Goal: Task Accomplishment & Management: Manage account settings

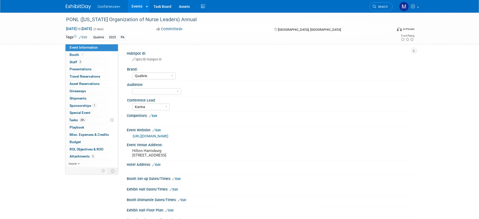
select select "Qualivis"
select select "Karina"
click at [376, 7] on span "Search" at bounding box center [382, 7] width 12 height 4
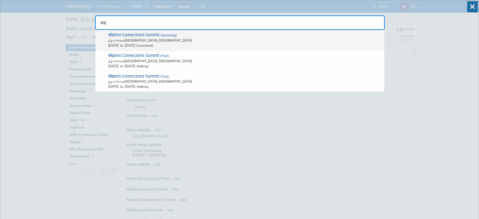
type input "viz"
click at [161, 37] on span "Viz ient Connections Summit (Upcoming) In-Person [GEOGRAPHIC_DATA], [GEOGRAPHIC…" at bounding box center [244, 39] width 275 height 15
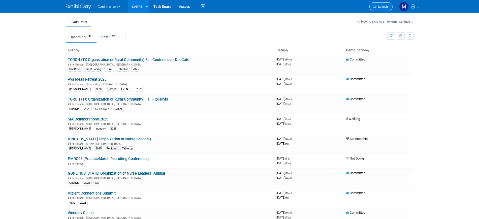
drag, startPoint x: 0, startPoint y: 0, endPoint x: 383, endPoint y: 5, distance: 383.1
click at [383, 5] on span "Search" at bounding box center [382, 7] width 12 height 4
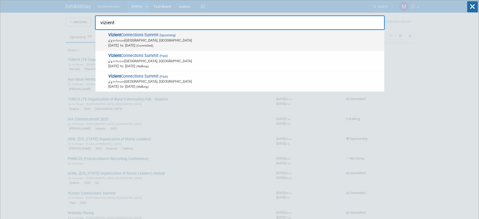
type input "vizient"
click at [124, 42] on span "In-Person" at bounding box center [119, 40] width 12 height 3
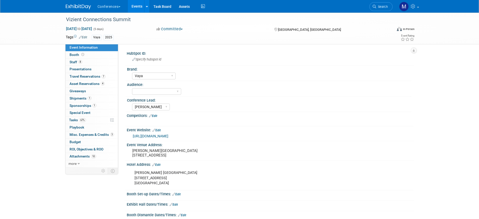
select select "Vaya"
select select "[PERSON_NAME]"
click at [165, 136] on link "https://www.vizientsponsorships.com/" at bounding box center [151, 136] width 36 height 4
click at [380, 7] on span "Search" at bounding box center [382, 7] width 12 height 4
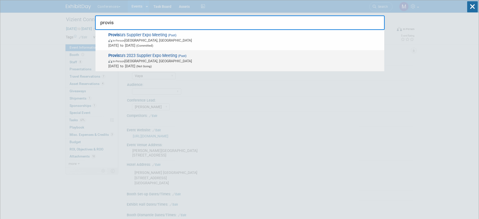
type input "provis"
click at [186, 67] on span "Jul 18, 2023 to Jul 19, 2023 (Not Going)" at bounding box center [244, 65] width 273 height 5
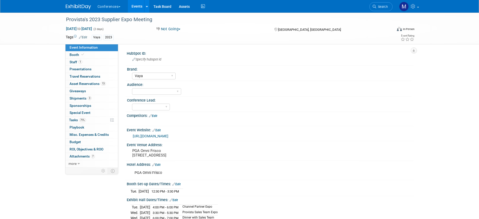
select select "Vaya"
click at [84, 62] on link "1 Staff 1" at bounding box center [91, 62] width 52 height 7
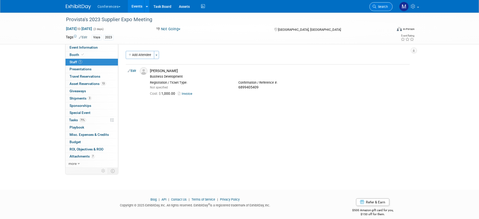
click at [380, 5] on span "Search" at bounding box center [382, 7] width 12 height 4
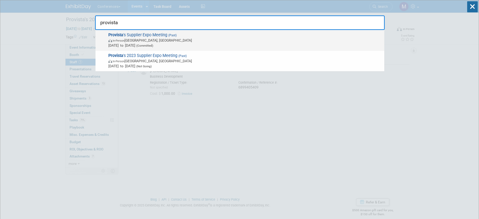
type input "provista"
click at [163, 37] on span "Provista 's Supplier Expo Meeting (Past) In-Person Arlington, TX Jul 30, 2025 t…" at bounding box center [244, 39] width 275 height 15
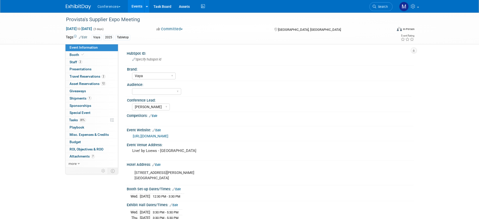
select select "Vaya"
select select "Marygrace"
click at [77, 62] on span "Staff 2" at bounding box center [76, 62] width 13 height 4
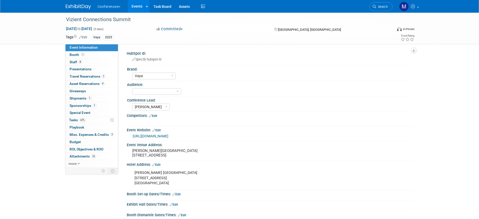
select select "Vaya"
select select "[PERSON_NAME]"
drag, startPoint x: 85, startPoint y: 62, endPoint x: 98, endPoint y: 62, distance: 13.1
click at [85, 62] on link "8 Staff 8" at bounding box center [91, 62] width 52 height 7
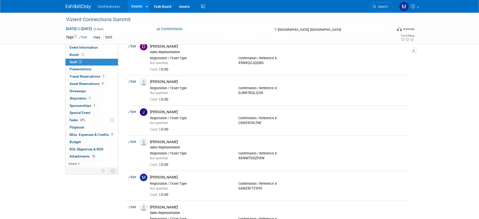
scroll to position [63, 0]
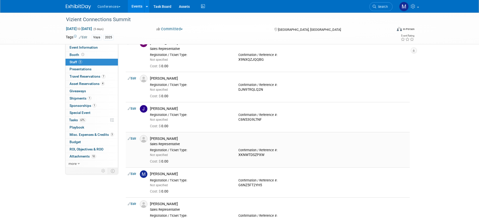
drag, startPoint x: 171, startPoint y: 139, endPoint x: 150, endPoint y: 138, distance: 20.9
click at [150, 138] on div "Jen McHugh" at bounding box center [279, 138] width 258 height 5
copy div "Jen McHugh"
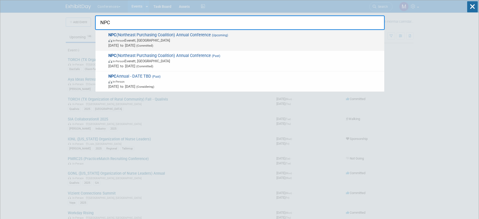
type input "NPC"
click at [175, 40] on span "In-Person [PERSON_NAME], [GEOGRAPHIC_DATA]" at bounding box center [244, 40] width 273 height 5
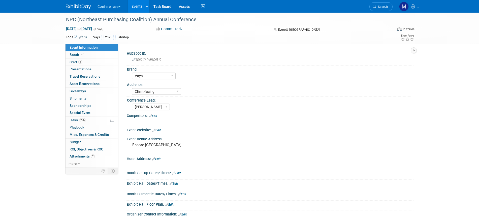
select select "Vaya"
select select "Client-facing"
select select "[PERSON_NAME]"
click at [84, 63] on link "2 Staff 2" at bounding box center [91, 62] width 52 height 7
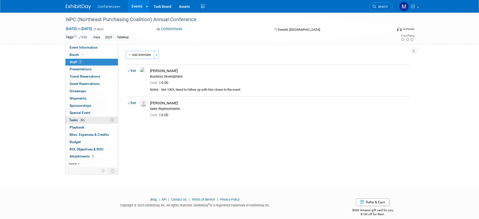
click at [85, 121] on span "26%" at bounding box center [82, 120] width 7 height 4
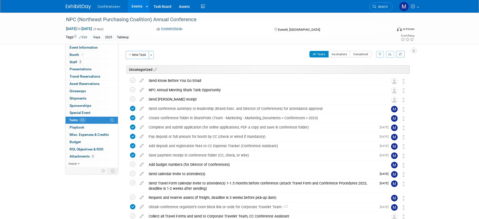
scroll to position [31, 0]
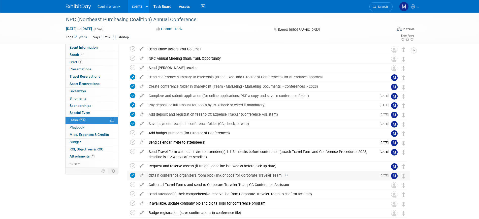
click at [200, 175] on div "Obtain conference organizer's room block link or code for Corporate Traveler Te…" at bounding box center [261, 175] width 230 height 9
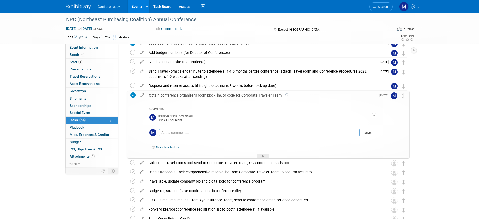
scroll to position [126, 0]
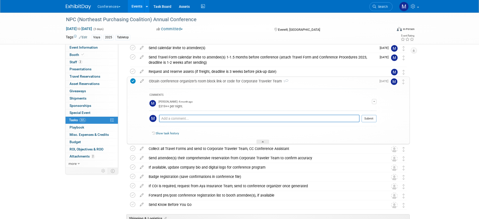
click at [207, 81] on div "Obtain conference organizer's room block link or code for Corporate Traveler Te…" at bounding box center [261, 81] width 230 height 9
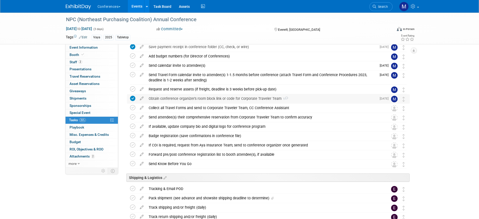
scroll to position [94, 0]
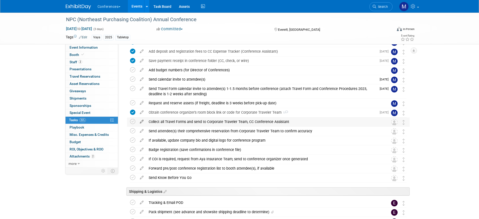
click at [141, 121] on icon at bounding box center [141, 120] width 9 height 6
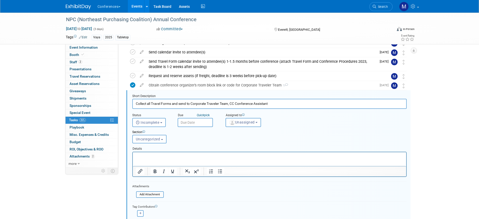
scroll to position [138, 0]
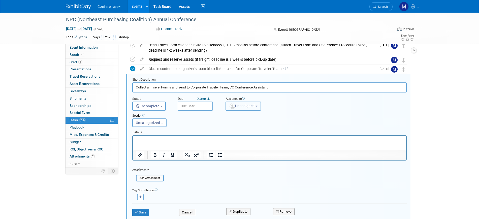
click at [248, 107] on span "Unassigned" at bounding box center [242, 106] width 26 height 4
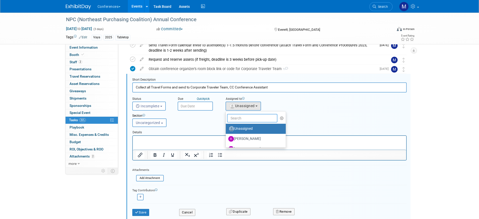
click at [243, 119] on input "text" at bounding box center [252, 118] width 50 height 9
type input "mar"
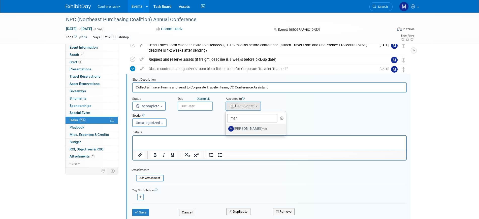
click at [247, 128] on label "Marygrace LeGros (me)" at bounding box center [254, 129] width 53 height 8
click at [226, 128] on input "Marygrace LeGros (me)" at bounding box center [224, 127] width 3 height 3
select select "44aca64b-5a90-4919-a819-d2f91ad54103"
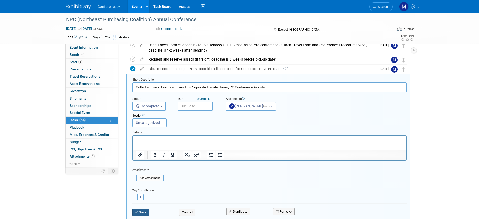
click at [146, 209] on button "Save" at bounding box center [140, 212] width 17 height 7
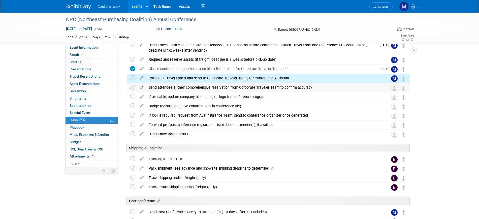
click at [143, 88] on icon at bounding box center [141, 86] width 9 height 6
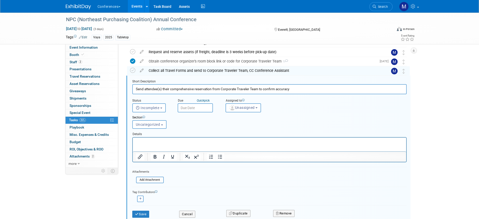
scroll to position [147, 0]
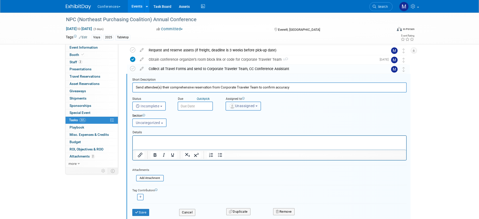
click at [237, 105] on span "Unassigned" at bounding box center [242, 106] width 26 height 4
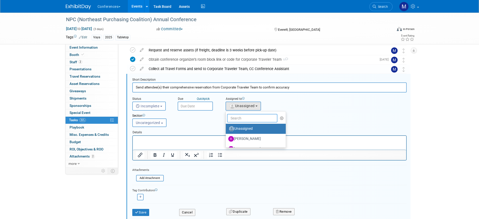
click at [238, 119] on input "text" at bounding box center [252, 118] width 50 height 9
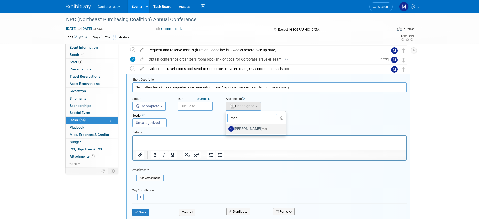
type input "mar"
click at [254, 128] on label "Marygrace LeGros (me)" at bounding box center [254, 129] width 53 height 8
click at [226, 128] on input "Marygrace LeGros (me)" at bounding box center [224, 127] width 3 height 3
select select "44aca64b-5a90-4919-a819-d2f91ad54103"
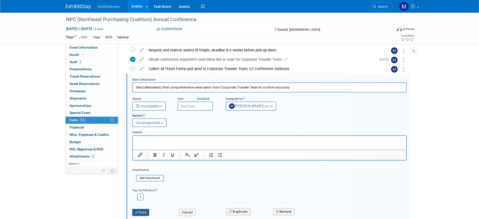
click at [133, 214] on button "Save" at bounding box center [140, 212] width 17 height 7
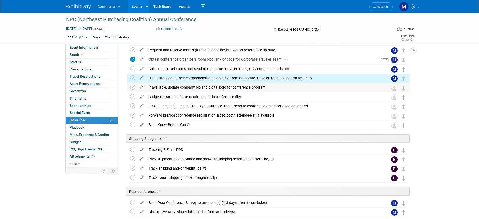
click at [142, 87] on icon at bounding box center [141, 86] width 9 height 6
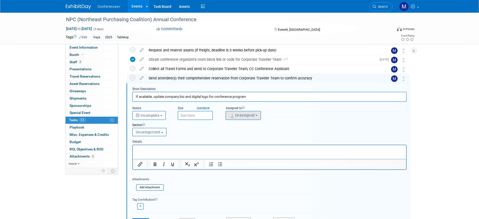
scroll to position [157, 0]
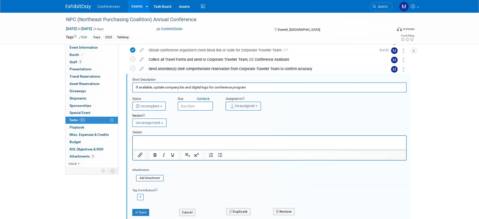
click at [248, 105] on span "Unassigned" at bounding box center [242, 106] width 26 height 4
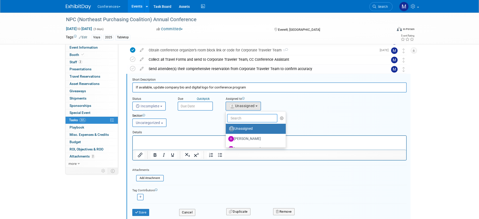
click at [250, 118] on input "text" at bounding box center [252, 118] width 50 height 9
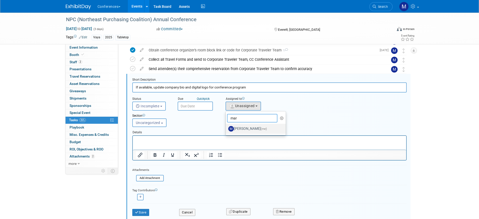
type input "mar"
click at [257, 126] on label "Marygrace LeGros (me)" at bounding box center [254, 129] width 53 height 8
click at [226, 126] on input "Marygrace LeGros (me)" at bounding box center [224, 127] width 3 height 3
select select "44aca64b-5a90-4919-a819-d2f91ad54103"
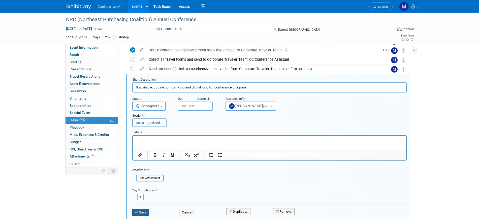
click at [136, 213] on icon "submit" at bounding box center [137, 212] width 4 height 3
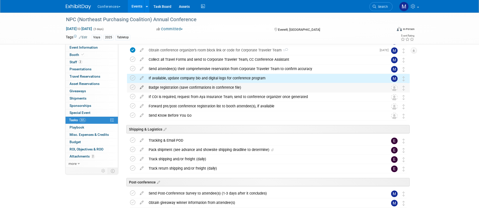
click at [141, 87] on icon at bounding box center [141, 86] width 9 height 6
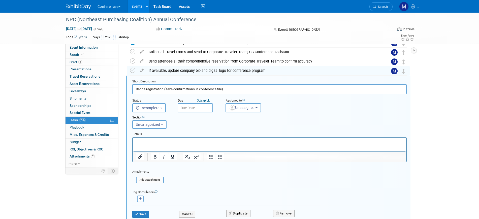
scroll to position [166, 0]
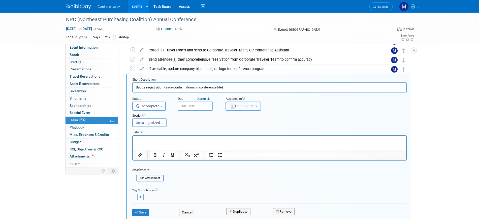
click at [236, 106] on span "Unassigned" at bounding box center [242, 106] width 26 height 4
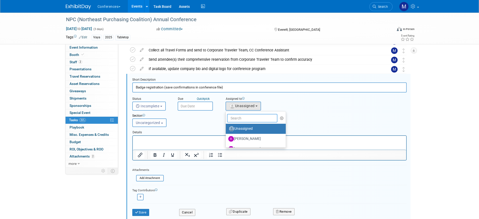
click at [238, 118] on input "text" at bounding box center [252, 118] width 50 height 9
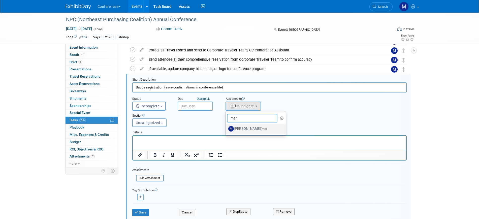
type input "mar"
click at [246, 126] on label "Marygrace LeGros (me)" at bounding box center [254, 129] width 53 height 8
click at [226, 126] on input "Marygrace LeGros (me)" at bounding box center [224, 127] width 3 height 3
select select "44aca64b-5a90-4919-a819-d2f91ad54103"
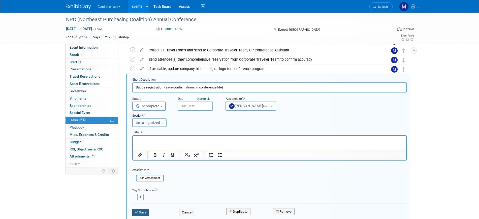
click at [138, 212] on icon "submit" at bounding box center [137, 212] width 4 height 3
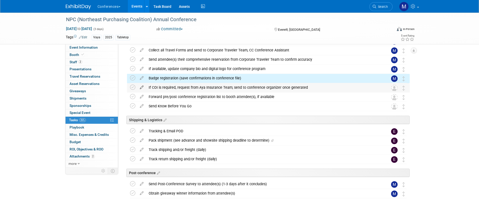
click at [141, 88] on icon at bounding box center [141, 86] width 9 height 6
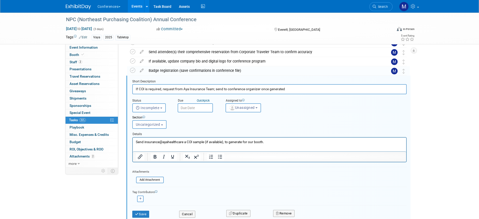
scroll to position [175, 0]
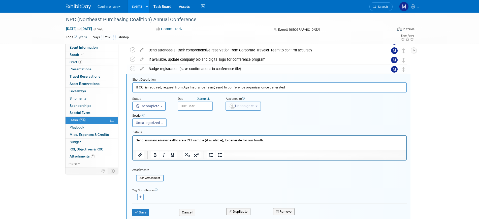
click at [240, 104] on span "Unassigned" at bounding box center [242, 106] width 26 height 4
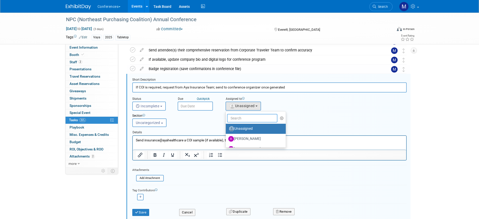
click at [240, 120] on input "text" at bounding box center [252, 118] width 50 height 9
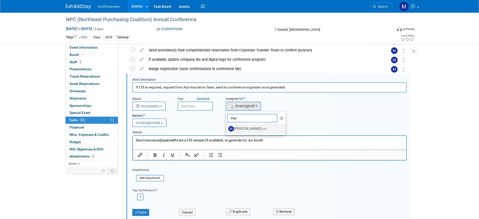
type input "mar"
click at [248, 127] on label "Marygrace LeGros (me)" at bounding box center [254, 129] width 53 height 8
click at [226, 127] on input "Marygrace LeGros (me)" at bounding box center [224, 127] width 3 height 3
select select "44aca64b-5a90-4919-a819-d2f91ad54103"
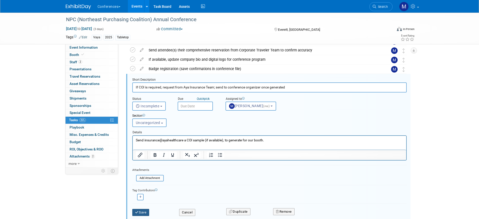
click at [138, 214] on icon "submit" at bounding box center [137, 212] width 4 height 3
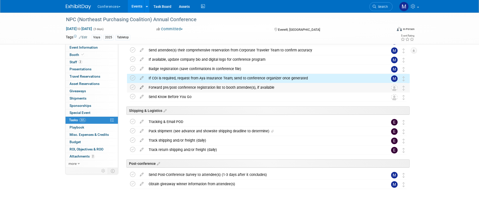
click at [140, 88] on icon at bounding box center [141, 86] width 9 height 6
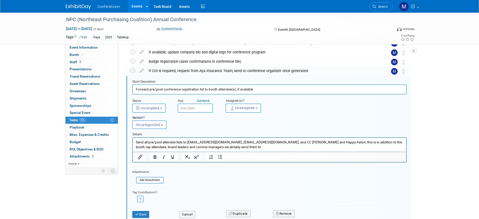
scroll to position [185, 0]
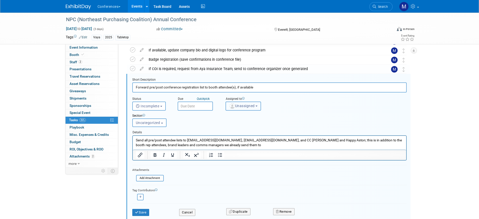
click at [232, 106] on img "button" at bounding box center [232, 106] width 6 height 6
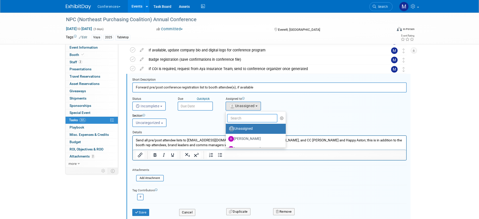
click at [234, 114] on input "text" at bounding box center [252, 118] width 50 height 9
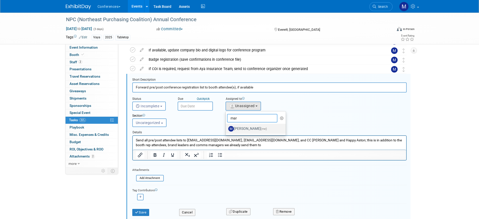
type input "mar"
click at [245, 126] on label "Marygrace LeGros (me)" at bounding box center [254, 129] width 53 height 8
click at [226, 126] on input "Marygrace LeGros (me)" at bounding box center [224, 127] width 3 height 3
select select "44aca64b-5a90-4919-a819-d2f91ad54103"
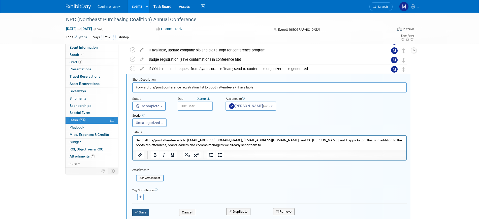
click at [149, 209] on button "Save" at bounding box center [140, 212] width 17 height 7
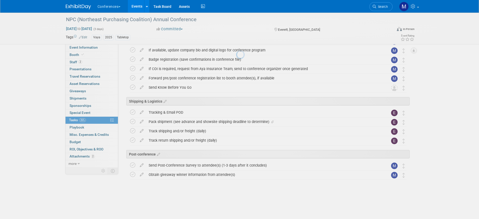
scroll to position [176, 0]
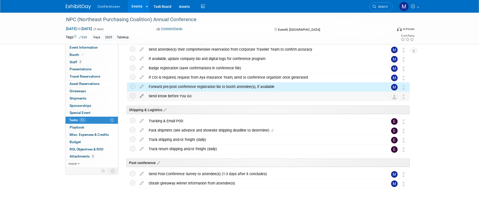
click at [141, 96] on icon at bounding box center [141, 95] width 9 height 6
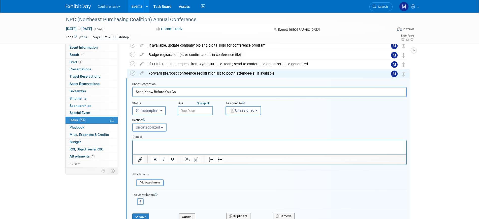
scroll to position [194, 0]
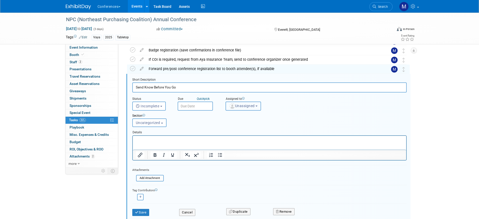
click at [242, 107] on span "Unassigned" at bounding box center [242, 106] width 26 height 4
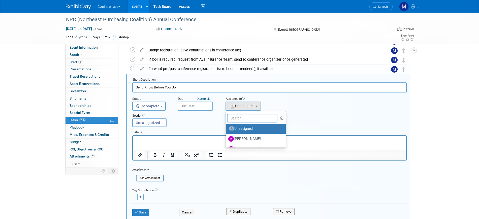
click at [248, 116] on input "text" at bounding box center [252, 118] width 50 height 9
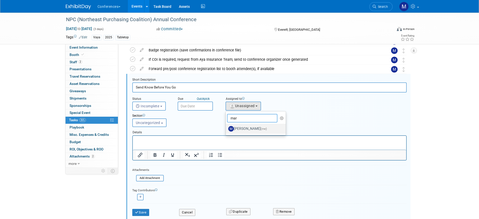
type input "mar"
click at [257, 128] on label "Marygrace LeGros (me)" at bounding box center [254, 129] width 53 height 8
click at [226, 128] on input "Marygrace LeGros (me)" at bounding box center [224, 127] width 3 height 3
select select "44aca64b-5a90-4919-a819-d2f91ad54103"
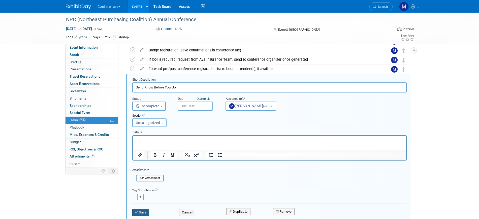
click at [140, 212] on button "Save" at bounding box center [140, 212] width 17 height 7
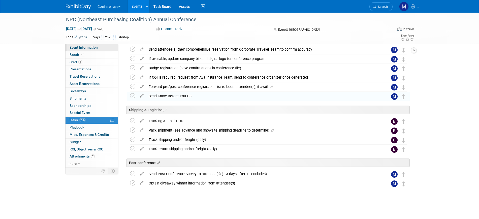
scroll to position [176, 0]
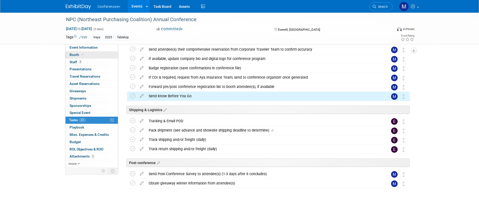
click at [89, 54] on link "Booth" at bounding box center [91, 54] width 52 height 7
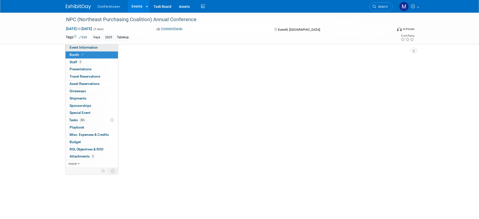
scroll to position [0, 0]
select select "6' tabletop"
select select "No"
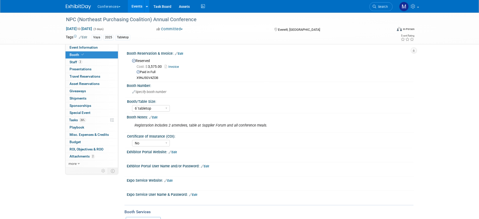
click at [173, 66] on link "Invoice" at bounding box center [172, 67] width 17 height 4
click at [83, 63] on link "2 Staff 2" at bounding box center [91, 62] width 52 height 7
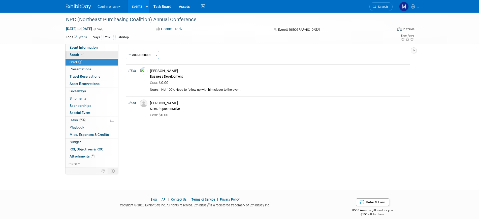
click at [101, 53] on link "Booth" at bounding box center [91, 54] width 52 height 7
select select "6' tabletop"
select select "No"
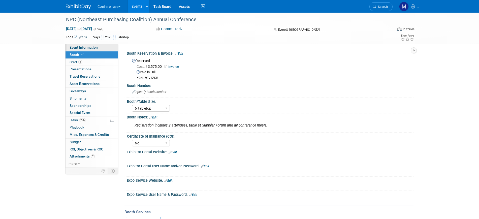
click at [101, 45] on link "Event Information" at bounding box center [91, 47] width 52 height 7
select select "Vaya"
select select "Client-facing"
select select "[PERSON_NAME]"
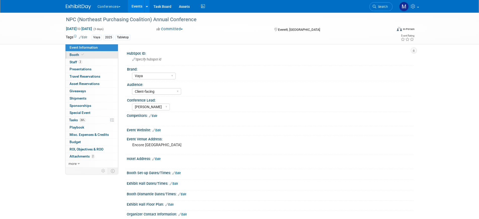
click at [98, 56] on link "Booth" at bounding box center [91, 54] width 52 height 7
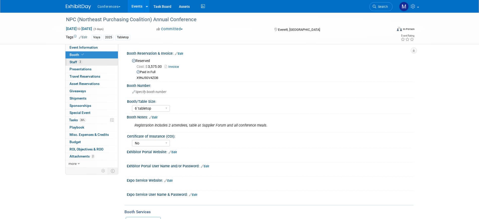
click at [95, 63] on link "2 Staff 2" at bounding box center [91, 62] width 52 height 7
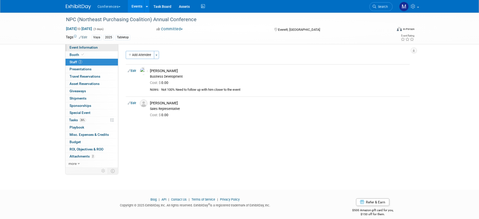
click at [92, 50] on link "Event Information" at bounding box center [91, 47] width 52 height 7
select select "Vaya"
select select "Client-facing"
select select "[PERSON_NAME]"
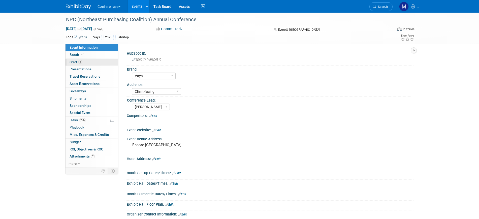
click at [86, 64] on link "2 Staff 2" at bounding box center [91, 62] width 52 height 7
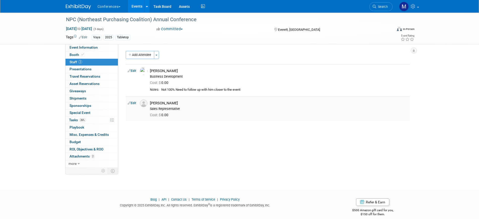
click at [135, 102] on link "Edit" at bounding box center [132, 103] width 8 height 4
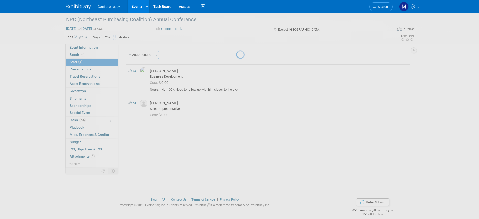
select select "54b905e9-7986-457a-ab0a-43c183886044"
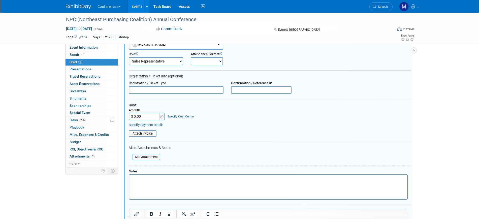
scroll to position [102, 0]
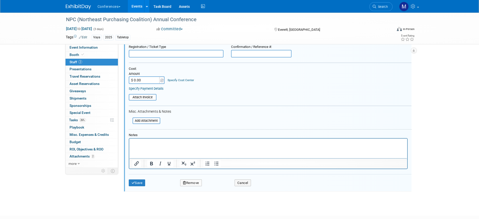
click at [145, 144] on p "Rich Text Area. Press ALT-0 for help." at bounding box center [268, 142] width 272 height 5
click at [139, 184] on button "Save" at bounding box center [137, 182] width 17 height 7
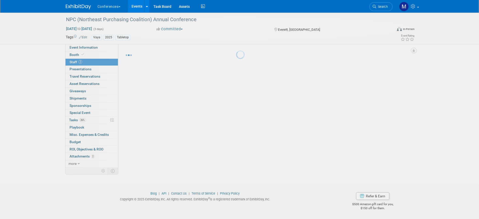
scroll to position [6, 0]
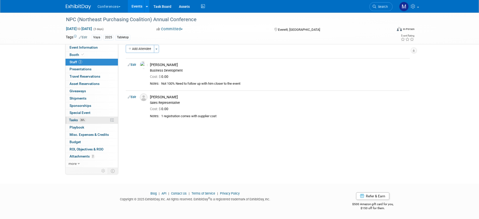
click at [82, 121] on span "26%" at bounding box center [82, 120] width 7 height 4
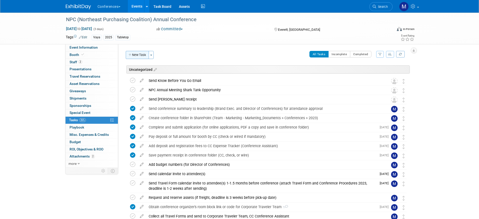
click at [139, 56] on button "New Task" at bounding box center [137, 55] width 23 height 8
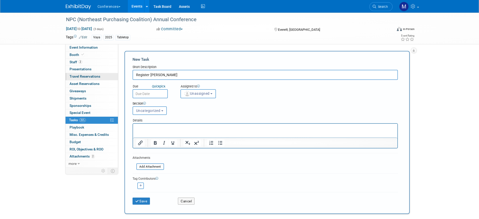
drag, startPoint x: 160, startPoint y: 76, endPoint x: 107, endPoint y: 74, distance: 52.7
type input "Follow up if Bob wants to attend. Deadline is Oct 26"
click at [200, 93] on span "Unassigned" at bounding box center [197, 93] width 26 height 4
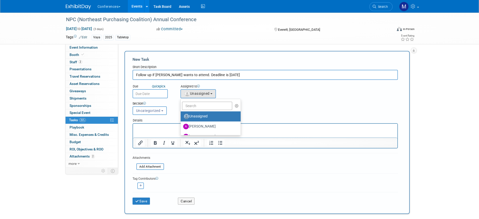
click at [197, 100] on ul "Unassigned Alexa Wennerholm Andrea Fisher Andrew Zistler Baillie Ward Deana Dzi…" at bounding box center [210, 117] width 61 height 37
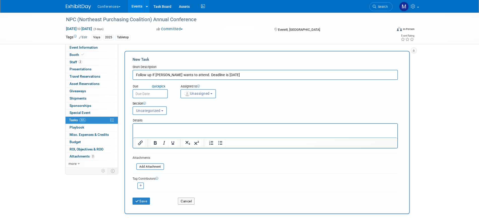
click at [195, 96] on button "Unassigned" at bounding box center [198, 93] width 36 height 9
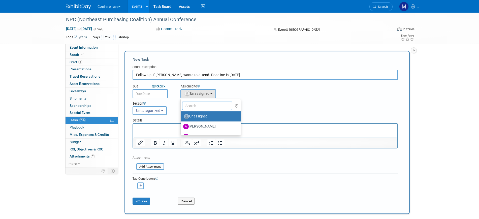
click at [192, 105] on input "text" at bounding box center [207, 106] width 50 height 9
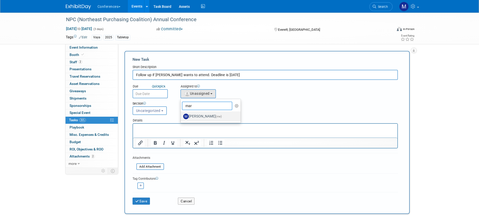
type input "mar"
drag, startPoint x: 203, startPoint y: 115, endPoint x: 219, endPoint y: 78, distance: 40.8
click at [203, 116] on label "Marygrace LeGros (me)" at bounding box center [209, 116] width 53 height 8
click at [181, 116] on input "Marygrace LeGros (me)" at bounding box center [179, 115] width 3 height 3
select select "44aca64b-5a90-4919-a819-d2f91ad54103"
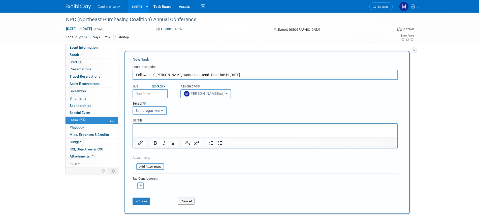
click at [221, 72] on input "Follow up if Bob wants to attend. Deadline is Oct 26" at bounding box center [264, 75] width 265 height 10
type input "Follow up if Bob wants to attend. Deadline is Oct 25"
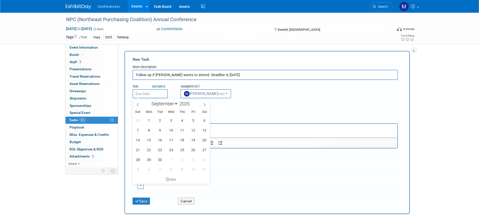
click at [157, 96] on body "Conferences Explore: My Workspaces 2 Go to Workspace: Conferences Marketing Req…" at bounding box center [239, 109] width 479 height 219
click at [163, 105] on select "January February March April May June July August September October November De…" at bounding box center [163, 104] width 29 height 6
select select "9"
click at [149, 101] on select "January February March April May June July August September October November De…" at bounding box center [163, 104] width 29 height 6
click at [192, 150] on span "24" at bounding box center [193, 150] width 10 height 10
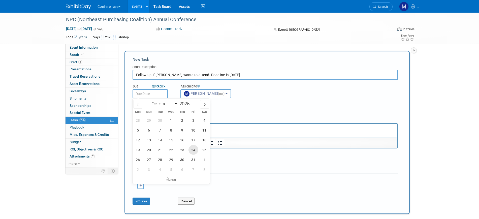
type input "Oct 24, 2025"
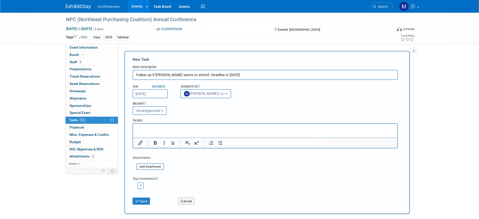
click at [222, 75] on input "Follow up if Bob wants to attend. Deadline is Oct 25" at bounding box center [264, 75] width 265 height 10
type input "Follow up if Bob wants to attend. Deadline is Oct 24"
click at [139, 199] on icon "submit" at bounding box center [137, 201] width 4 height 4
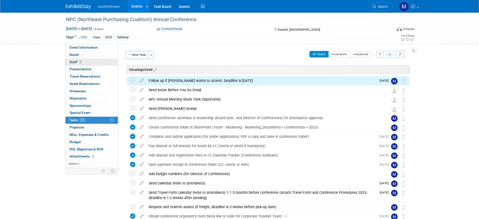
drag, startPoint x: 85, startPoint y: 46, endPoint x: 103, endPoint y: 59, distance: 22.2
click at [85, 46] on span "Event Information" at bounding box center [84, 47] width 28 height 4
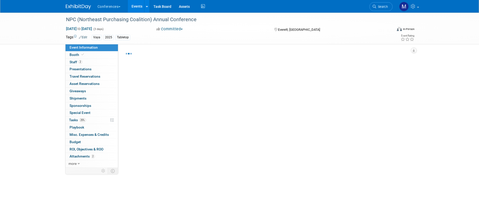
select select "Vaya"
select select "Client-facing"
select select "[PERSON_NAME]"
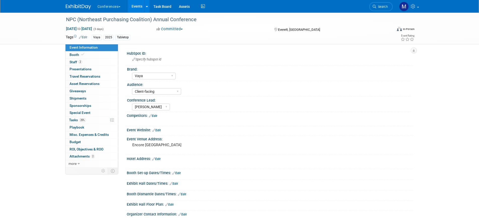
click at [158, 131] on link "Edit" at bounding box center [156, 130] width 8 height 4
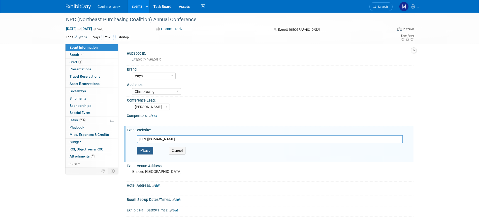
type input "https://web.cvent.com/event/7d23d29a-7198-4de4-9455-d50eb99927e8/summary"
click at [151, 149] on button "Save" at bounding box center [145, 151] width 17 height 8
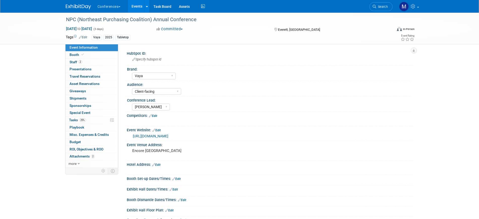
click at [168, 135] on link "https://web.cvent.com/event/7d23d29a-7198-4de4-9455-d50eb99927e8/summary" at bounding box center [151, 136] width 36 height 4
drag, startPoint x: 66, startPoint y: 19, endPoint x: 204, endPoint y: 20, distance: 137.8
click at [204, 20] on div "NPC (Northeast Purchasing Coalition) Annual Conference" at bounding box center [224, 19] width 321 height 9
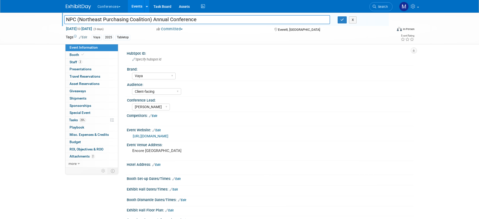
drag, startPoint x: 207, startPoint y: 20, endPoint x: 39, endPoint y: 23, distance: 167.8
click at [39, 23] on div "NPC (Northeast Purchasing Coalition) Annual Conference NPC (Northeast Purchasin…" at bounding box center [239, 29] width 479 height 32
click at [343, 20] on icon "button" at bounding box center [342, 19] width 4 height 3
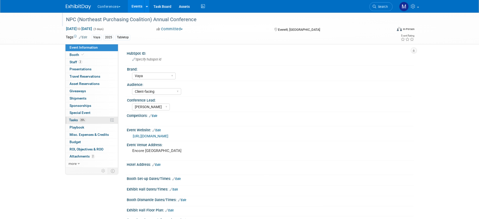
click at [83, 121] on span "25%" at bounding box center [82, 120] width 7 height 4
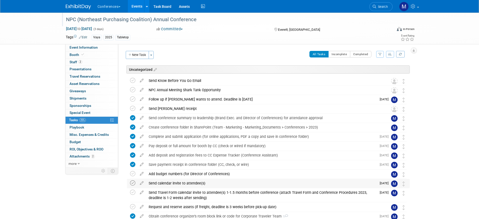
click at [131, 183] on icon at bounding box center [132, 182] width 5 height 5
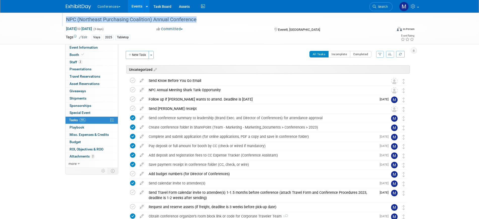
drag, startPoint x: 197, startPoint y: 19, endPoint x: 77, endPoint y: 13, distance: 119.6
click at [77, 13] on div "NPC (Northeast Purchasing Coalition) Annual Conference" at bounding box center [225, 20] width 327 height 14
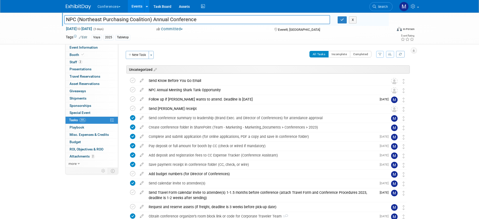
drag, startPoint x: 198, startPoint y: 19, endPoint x: 57, endPoint y: 20, distance: 140.6
click at [57, 20] on div "NPC (Northeast Purchasing Coalition) Annual Conference NPC (Northeast Purchasin…" at bounding box center [239, 29] width 479 height 32
click at [340, 20] on icon "button" at bounding box center [342, 19] width 4 height 3
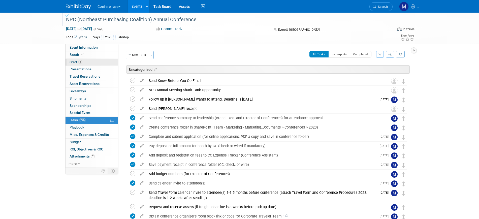
click at [98, 61] on link "2 Staff 2" at bounding box center [91, 62] width 52 height 7
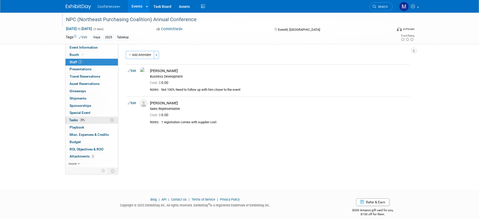
click at [84, 121] on span "29%" at bounding box center [82, 120] width 7 height 4
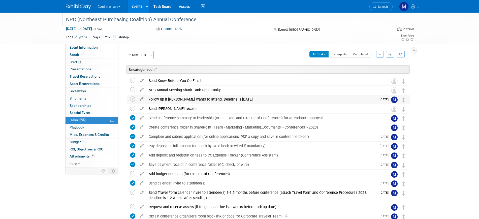
click at [143, 99] on icon at bounding box center [141, 98] width 9 height 6
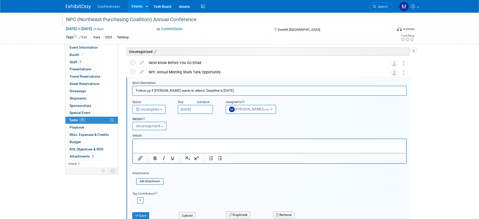
scroll to position [21, 0]
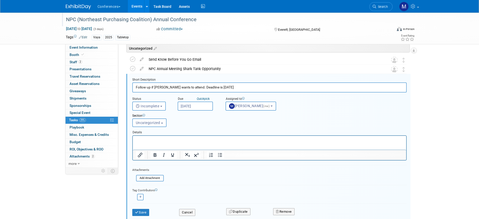
click at [194, 103] on input "Oct 24, 2025" at bounding box center [195, 106] width 35 height 9
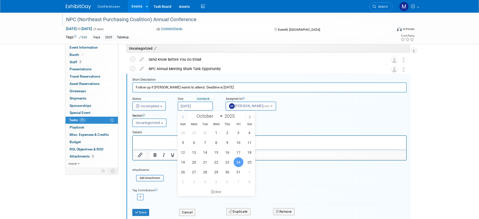
click at [185, 116] on span at bounding box center [182, 116] width 9 height 9
select select "8"
click at [219, 160] on span "24" at bounding box center [216, 162] width 10 height 10
type input "Sep 24, 2025"
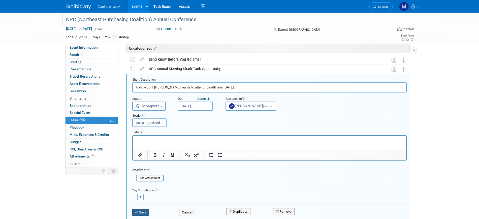
click at [144, 211] on button "Save" at bounding box center [140, 212] width 17 height 7
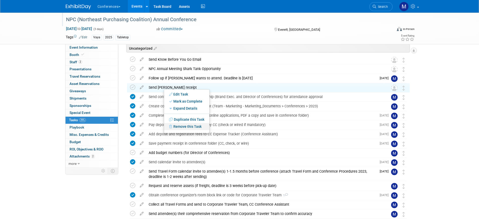
click at [193, 124] on link "Remove this Task" at bounding box center [186, 126] width 45 height 7
click at [229, 133] on link "Yes" at bounding box center [228, 130] width 15 height 8
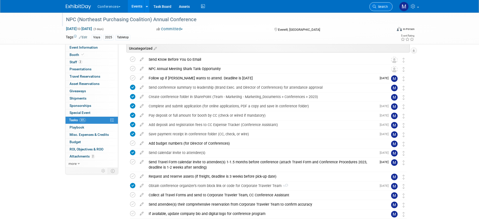
click at [376, 7] on span "Search" at bounding box center [382, 7] width 12 height 4
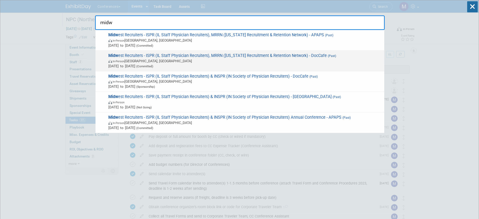
type input "midw"
click at [295, 54] on span "Midw est Recruiters - ISPR (IL Staff Physician Recruiters), MRRN (Michigan Recr…" at bounding box center [244, 60] width 275 height 15
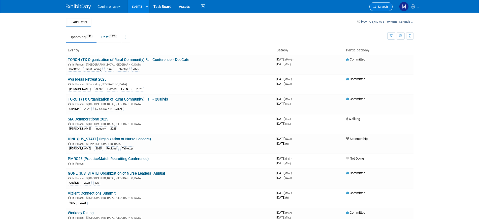
click at [383, 5] on span "Search" at bounding box center [382, 7] width 12 height 4
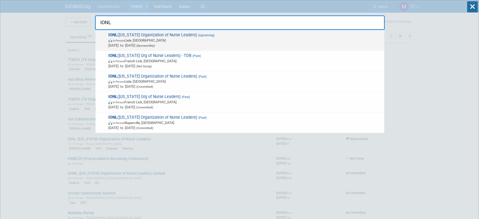
type input "IONL"
click at [124, 40] on span "In-Person" at bounding box center [119, 40] width 12 height 3
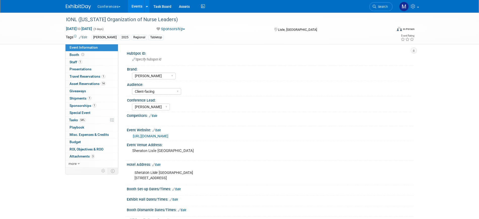
select select "[PERSON_NAME]"
select select "Client-facing"
select select "[PERSON_NAME]"
click at [155, 117] on link "Edit" at bounding box center [153, 116] width 8 height 4
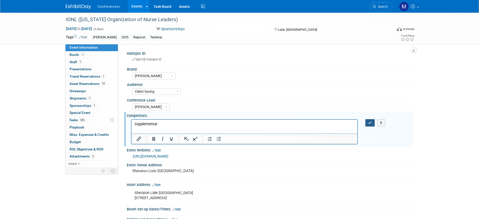
click at [367, 122] on button "button" at bounding box center [369, 122] width 9 height 7
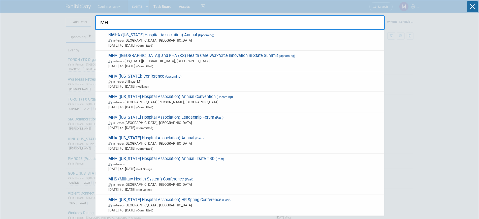
type input "M"
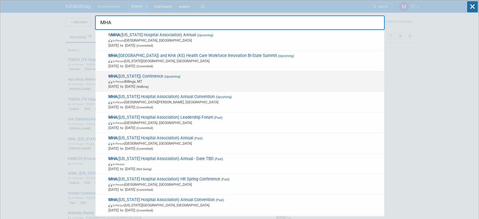
type input "MHA"
click at [171, 87] on span "Oct 7, 2025 to Oct 10, 2025 (Walking)" at bounding box center [244, 86] width 273 height 5
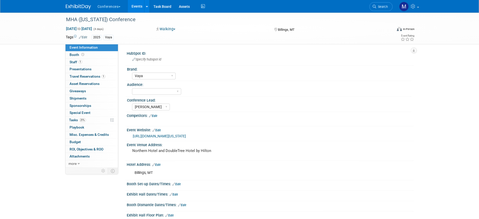
select select "Vaya"
select select "[PERSON_NAME]"
click at [98, 64] on link "1 Staff 1" at bounding box center [91, 62] width 52 height 7
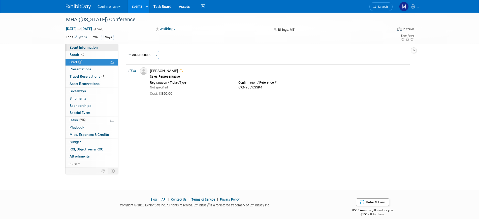
click at [98, 49] on link "Event Information" at bounding box center [91, 47] width 52 height 7
select select "Vaya"
select select "[PERSON_NAME]"
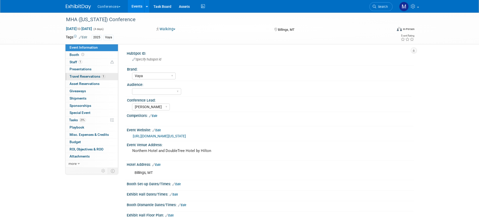
click at [99, 76] on span "Travel Reservations 1" at bounding box center [88, 76] width 36 height 4
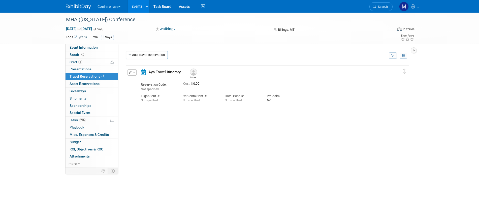
click at [135, 74] on button "button" at bounding box center [131, 72] width 9 height 6
click at [154, 82] on button "Edit Reservation" at bounding box center [149, 81] width 43 height 7
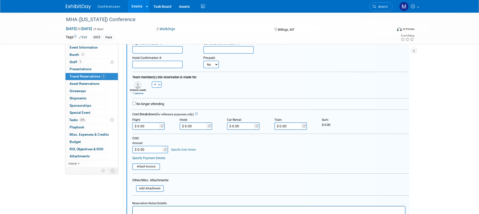
scroll to position [72, 0]
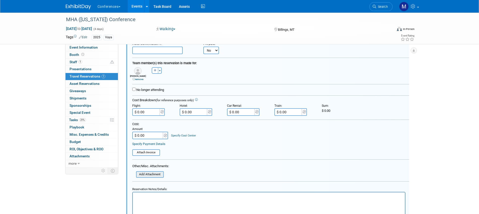
click at [154, 172] on input "file" at bounding box center [133, 175] width 60 height 6
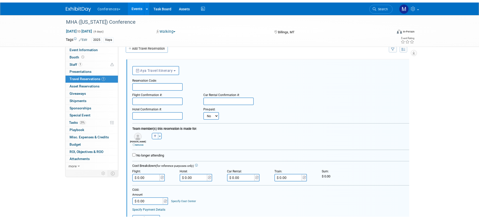
scroll to position [103, 0]
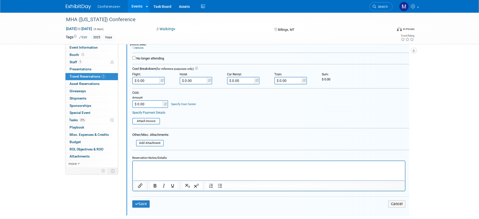
click at [177, 168] on html at bounding box center [268, 164] width 272 height 7
paste body "Rich Text Area. Press ALT-0 for help."
click at [140, 166] on p "Trael form is for both WSHA CEO Retreat and the MHA Conference" at bounding box center [269, 165] width 266 height 5
click at [144, 203] on button "Save" at bounding box center [141, 203] width 18 height 7
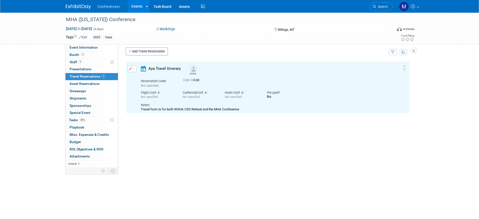
scroll to position [3, 0]
click at [132, 71] on button "button" at bounding box center [131, 69] width 9 height 6
click at [146, 79] on button "Edit Reservation" at bounding box center [149, 78] width 43 height 7
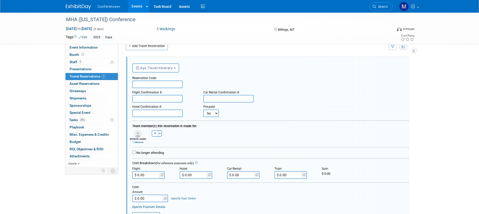
scroll to position [72, 0]
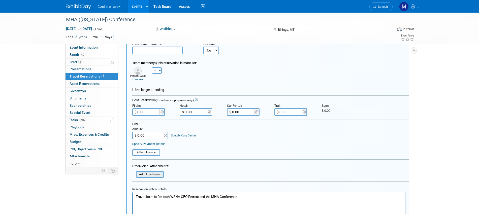
click at [152, 176] on input "file" at bounding box center [133, 175] width 60 height 6
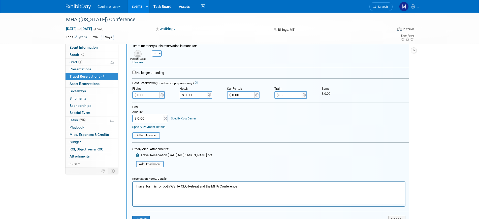
scroll to position [103, 0]
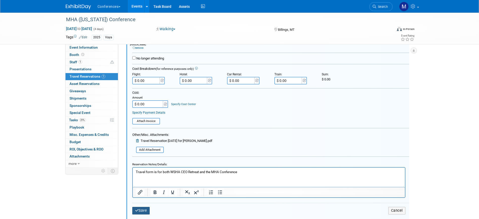
click at [145, 209] on button "Save" at bounding box center [141, 210] width 18 height 7
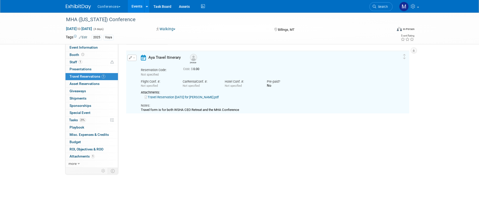
scroll to position [7, 0]
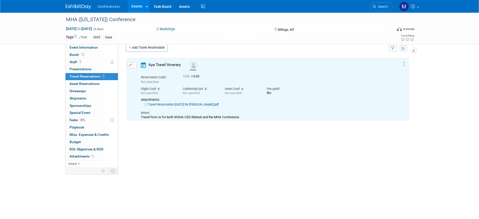
click at [166, 105] on link "Travel Reservation October 06 for MICHAEL HEAL.pdf" at bounding box center [182, 105] width 74 height 4
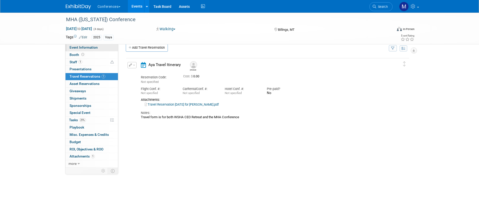
drag, startPoint x: 112, startPoint y: 47, endPoint x: 100, endPoint y: 46, distance: 11.8
click at [112, 47] on link "Event Information" at bounding box center [91, 47] width 52 height 7
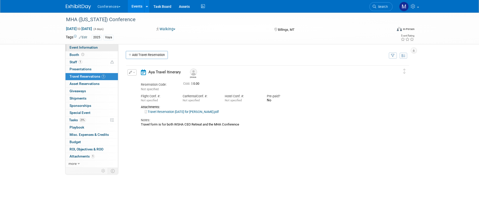
select select "Vaya"
select select "Marygrace"
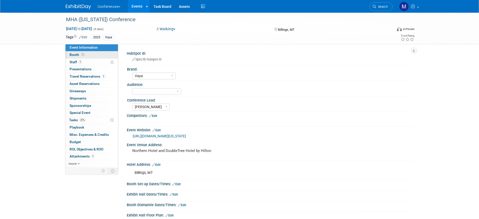
click at [86, 53] on link "Booth" at bounding box center [91, 54] width 52 height 7
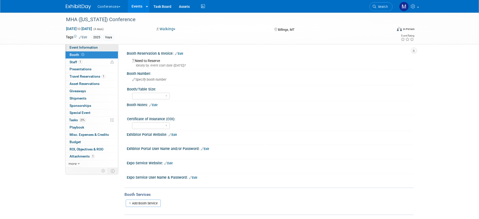
click at [90, 47] on span "Event Information" at bounding box center [84, 47] width 28 height 4
select select "Vaya"
select select "[PERSON_NAME]"
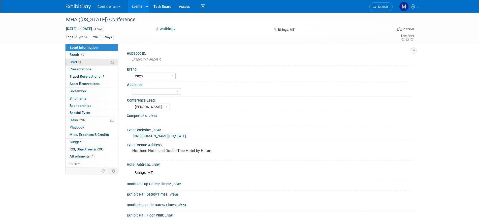
click at [93, 64] on link "1 Staff 1" at bounding box center [91, 62] width 52 height 7
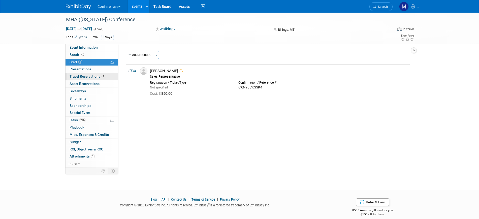
click at [90, 76] on span "Travel Reservations 1" at bounding box center [88, 76] width 36 height 4
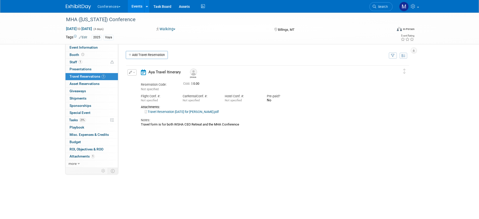
click at [135, 75] on button "button" at bounding box center [131, 72] width 9 height 6
click at [141, 82] on button "Edit Reservation" at bounding box center [149, 81] width 43 height 7
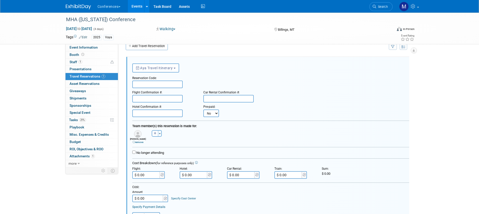
click at [145, 114] on input "text" at bounding box center [157, 114] width 50 height 8
paste input "84989886"
click at [136, 113] on input "84989886" at bounding box center [157, 114] width 50 height 8
type input "84989886"
click at [137, 86] on input "text" at bounding box center [157, 85] width 50 height 8
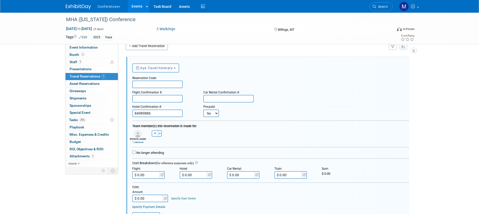
paste input "HTSBDM"
click at [137, 86] on input "HTSBDM" at bounding box center [157, 85] width 50 height 8
type input "HTSBDM"
click at [153, 100] on input "text" at bounding box center [157, 99] width 50 height 8
paste input "KQLRDX"
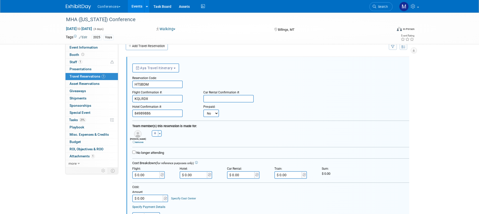
click at [134, 98] on input "KQLRDX" at bounding box center [157, 99] width 50 height 8
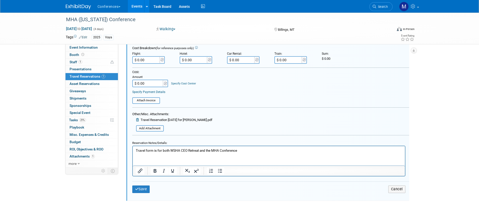
scroll to position [135, 0]
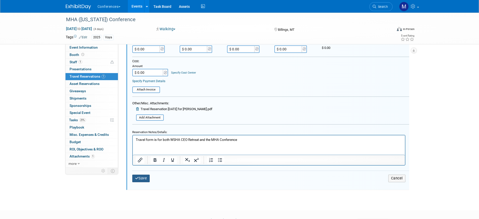
type input "KQLRDX"
click at [138, 178] on icon "submit" at bounding box center [137, 178] width 4 height 4
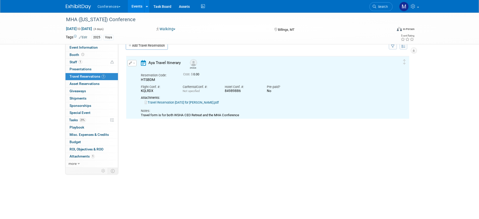
scroll to position [9, 0]
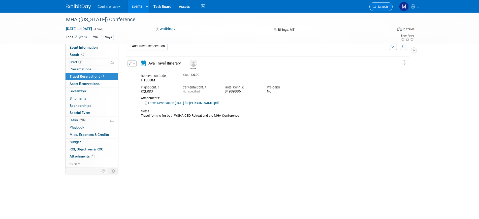
click at [376, 8] on link "Search" at bounding box center [380, 6] width 23 height 9
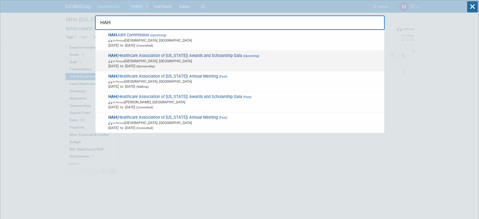
type input "HAH"
click at [187, 58] on span "In-Person Honolulu, HI" at bounding box center [244, 60] width 273 height 5
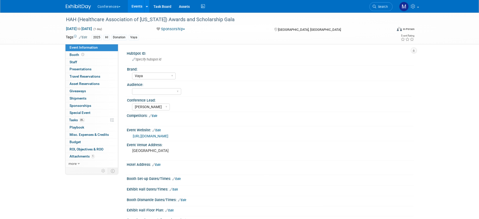
select select "Vaya"
select select "[PERSON_NAME]"
click at [154, 136] on link "[URL][DOMAIN_NAME]" at bounding box center [151, 136] width 36 height 4
drag, startPoint x: 171, startPoint y: 151, endPoint x: 128, endPoint y: 157, distance: 44.0
click at [128, 157] on div "[GEOGRAPHIC_DATA]" at bounding box center [186, 153] width 119 height 12
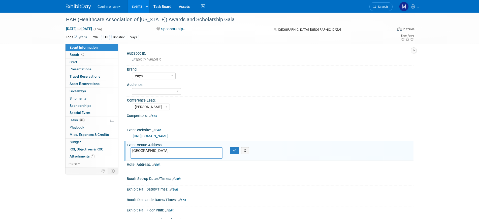
click at [158, 154] on textarea "[GEOGRAPHIC_DATA]" at bounding box center [176, 153] width 92 height 12
click at [150, 151] on textarea "[GEOGRAPHIC_DATA]" at bounding box center [176, 153] width 92 height 12
click at [233, 149] on icon "button" at bounding box center [235, 150] width 4 height 3
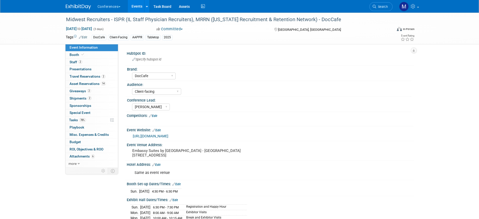
select select "DocCafe"
select select "Client-facing"
select select "[PERSON_NAME]"
click at [94, 62] on link "2 Staff 2" at bounding box center [91, 62] width 52 height 7
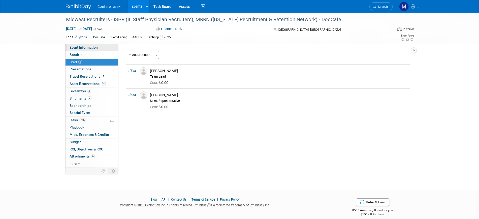
click at [97, 45] on span "Event Information" at bounding box center [84, 47] width 28 height 4
select select "DocCafe"
select select "Client-facing"
select select "[PERSON_NAME]"
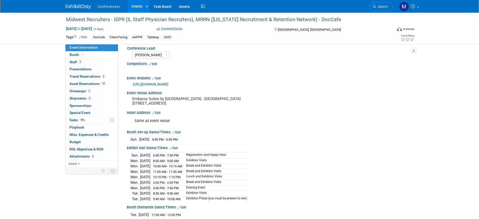
scroll to position [63, 0]
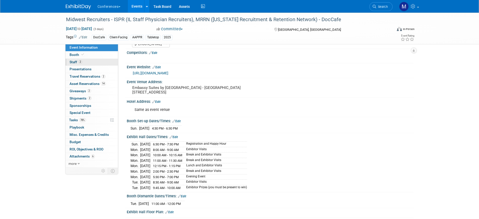
click at [101, 61] on link "2 Staff 2" at bounding box center [91, 62] width 52 height 7
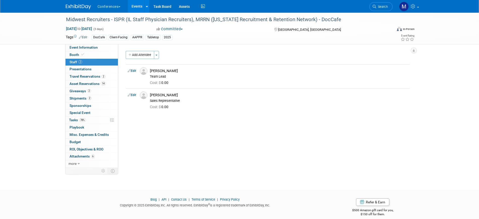
drag, startPoint x: 90, startPoint y: 121, endPoint x: 131, endPoint y: 130, distance: 41.7
click at [90, 121] on link "78% Tasks 78%" at bounding box center [91, 120] width 52 height 7
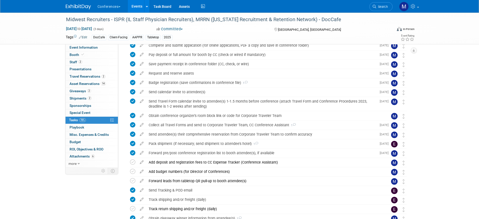
scroll to position [134, 0]
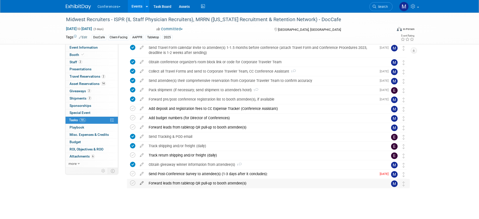
click at [141, 181] on icon at bounding box center [141, 182] width 9 height 6
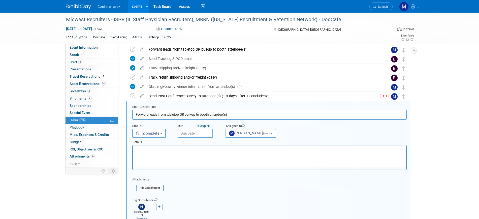
scroll to position [239, 0]
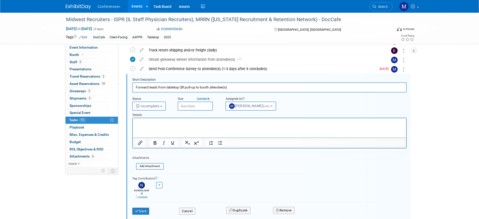
click at [183, 104] on input "text" at bounding box center [195, 106] width 35 height 9
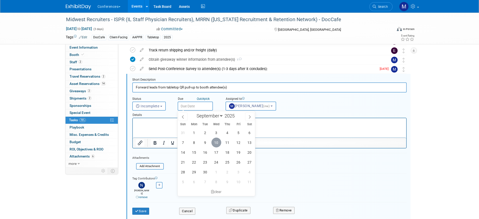
click at [219, 142] on span "10" at bounding box center [216, 143] width 10 height 10
type input "Sep 10, 2025"
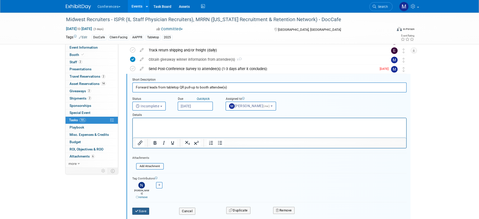
click at [145, 208] on button "Save" at bounding box center [140, 211] width 17 height 7
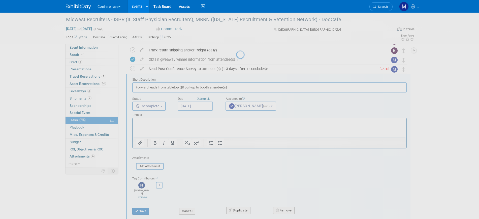
scroll to position [134, 0]
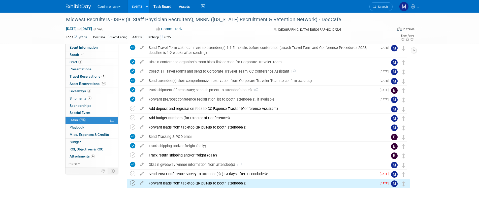
click at [133, 183] on icon at bounding box center [132, 182] width 5 height 5
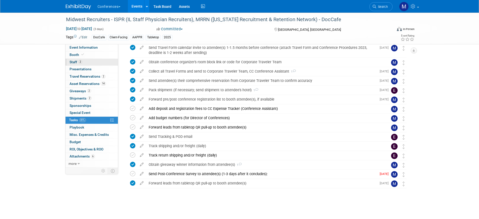
click at [85, 59] on link "2 Staff 2" at bounding box center [91, 62] width 52 height 7
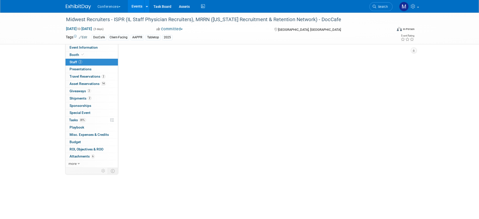
scroll to position [0, 0]
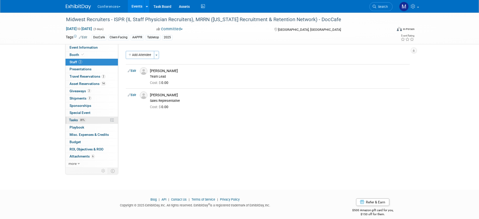
click at [82, 120] on span "81%" at bounding box center [82, 120] width 7 height 4
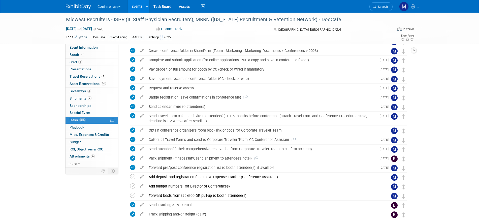
scroll to position [134, 0]
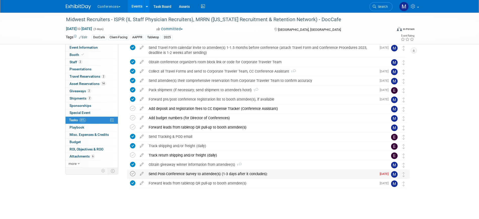
click at [133, 174] on icon at bounding box center [132, 173] width 5 height 5
click at [182, 128] on div "Forward leads from tabletop QR pull-up to booth attendee(s)" at bounding box center [263, 127] width 235 height 9
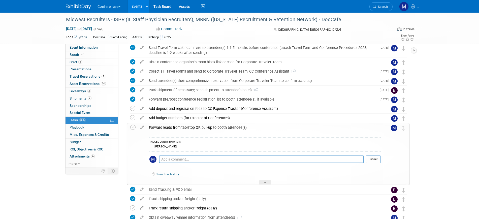
click at [182, 128] on div "Forward leads from tabletop QR pull-up to booth attendee(s)" at bounding box center [263, 127] width 234 height 9
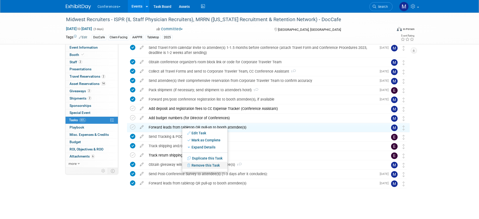
click at [205, 164] on link "Remove this Task" at bounding box center [204, 165] width 45 height 7
click at [244, 168] on icon at bounding box center [242, 169] width 3 height 3
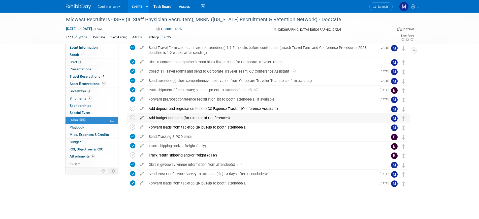
click at [140, 116] on icon at bounding box center [141, 117] width 9 height 6
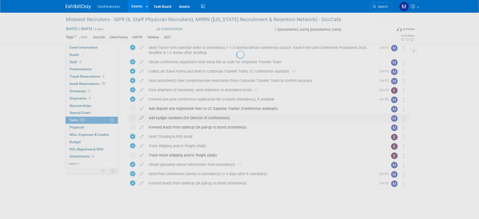
select select "8"
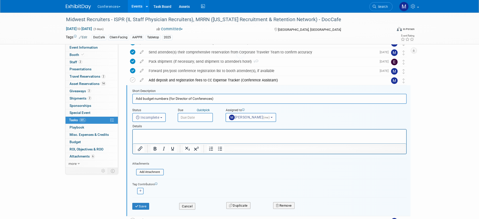
scroll to position [174, 0]
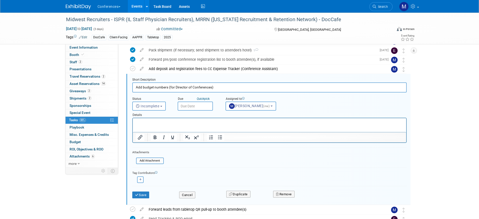
click at [192, 107] on input "text" at bounding box center [195, 106] width 35 height 9
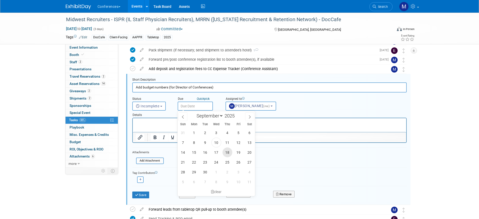
click at [228, 151] on span "18" at bounding box center [227, 152] width 10 height 10
type input "Sep 18, 2025"
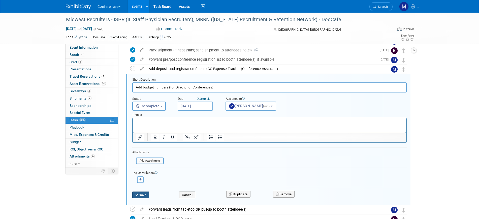
click at [140, 192] on button "Save" at bounding box center [140, 194] width 17 height 7
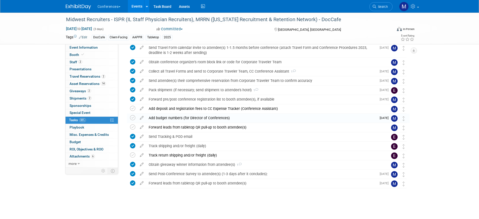
scroll to position [134, 0]
click at [142, 109] on icon at bounding box center [141, 107] width 9 height 6
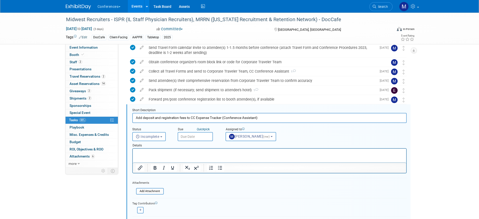
scroll to position [164, 0]
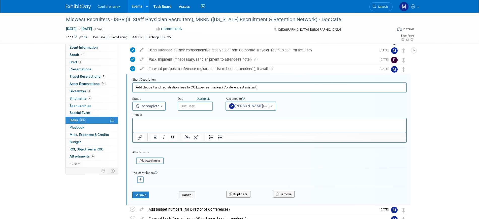
click at [193, 103] on input "text" at bounding box center [195, 106] width 35 height 9
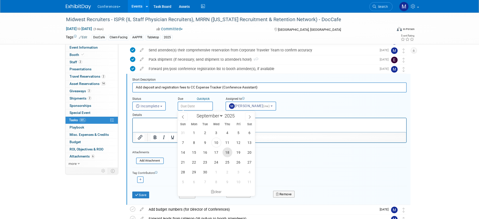
click at [230, 153] on span "18" at bounding box center [227, 152] width 10 height 10
type input "Sep 18, 2025"
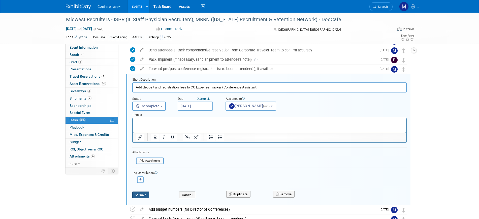
click at [144, 195] on button "Save" at bounding box center [140, 194] width 17 height 7
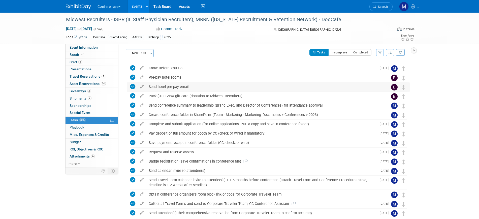
scroll to position [0, 0]
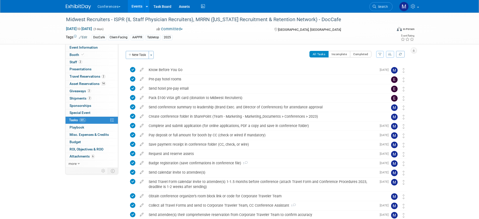
click at [83, 5] on img at bounding box center [78, 6] width 25 height 5
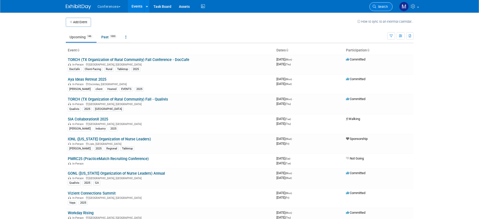
click at [379, 5] on span "Search" at bounding box center [382, 7] width 12 height 4
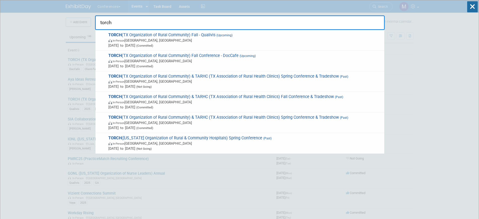
type input "torch"
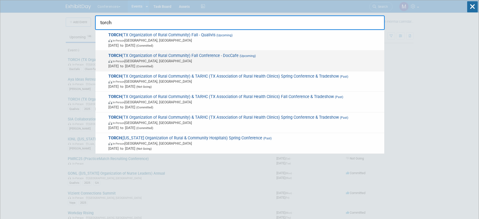
click at [157, 59] on span "In-Person [GEOGRAPHIC_DATA], [GEOGRAPHIC_DATA]" at bounding box center [244, 60] width 273 height 5
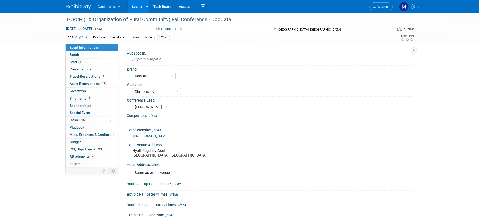
select select "DocCafe"
select select "Client-facing"
select select "[PERSON_NAME]"
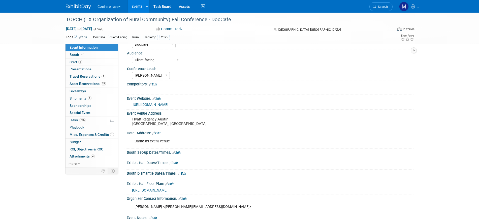
click at [168, 104] on link "[URL][DOMAIN_NAME]" at bounding box center [151, 105] width 36 height 4
drag, startPoint x: 92, startPoint y: 121, endPoint x: 123, endPoint y: 114, distance: 31.7
click at [92, 120] on link "78% Tasks 78%" at bounding box center [91, 120] width 52 height 7
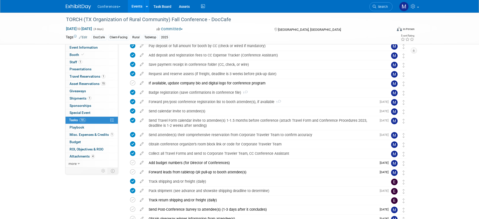
scroll to position [126, 0]
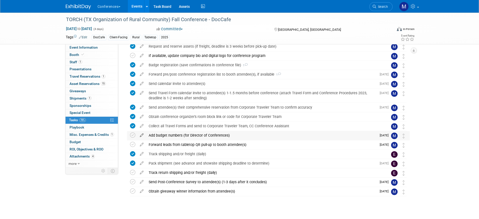
click at [142, 136] on icon at bounding box center [141, 134] width 9 height 6
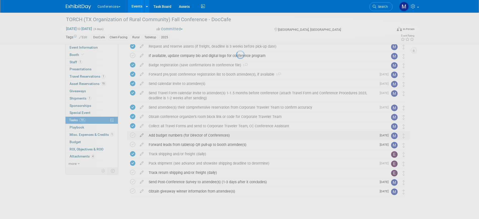
select select "8"
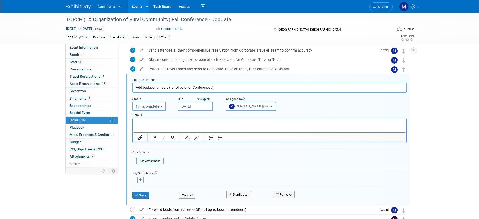
scroll to position [183, 0]
click at [197, 108] on input "[DATE]" at bounding box center [195, 106] width 35 height 9
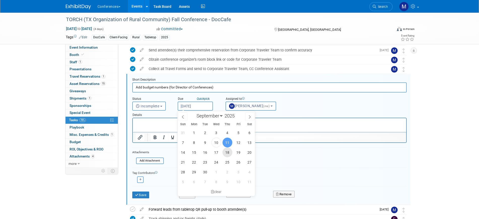
click at [228, 153] on span "18" at bounding box center [227, 152] width 10 height 10
type input "[DATE]"
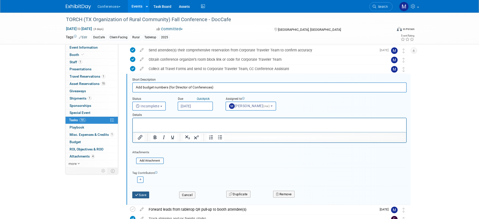
click at [146, 194] on button "Save" at bounding box center [140, 194] width 17 height 7
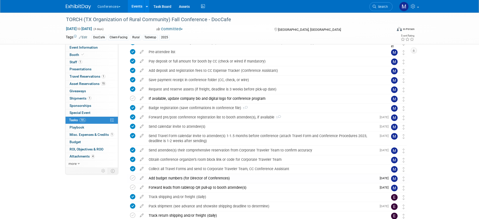
scroll to position [94, 0]
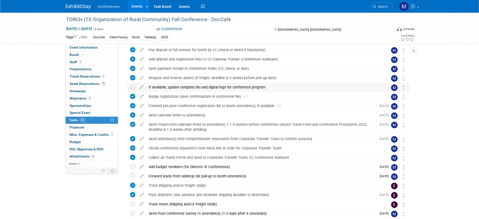
click at [194, 87] on div "If available, update company bio and digital logo for conference program" at bounding box center [263, 87] width 235 height 9
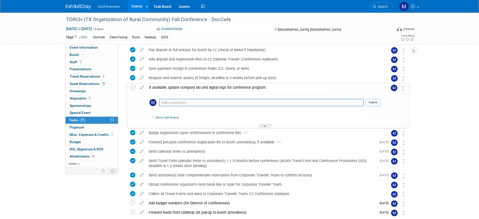
click at [194, 87] on div "If available, update company bio and digital logo for conference program" at bounding box center [263, 87] width 234 height 9
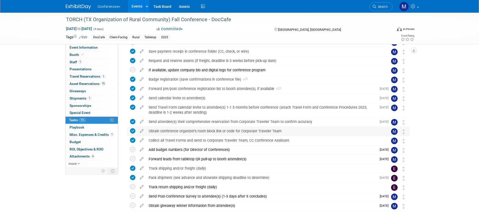
scroll to position [126, 0]
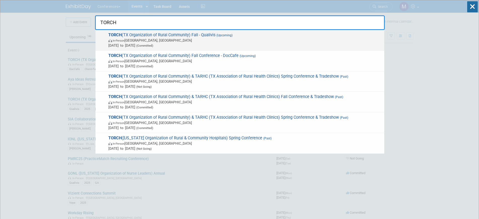
type input "TORCH"
click at [199, 46] on span "[DATE] to [DATE] (Committed)" at bounding box center [244, 45] width 273 height 5
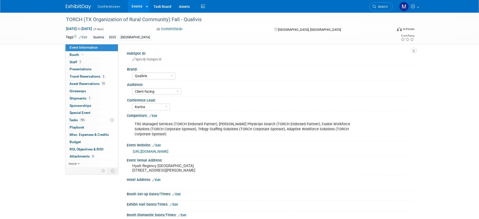
select select "Qualivis"
select select "Client-facing"
select select "Karina"
click at [86, 119] on link "75% Tasks 75%" at bounding box center [91, 120] width 52 height 7
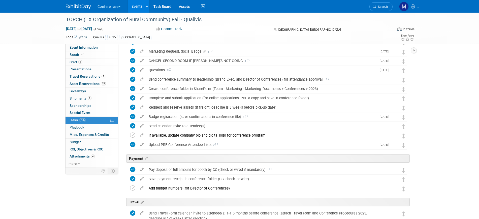
scroll to position [28, 0]
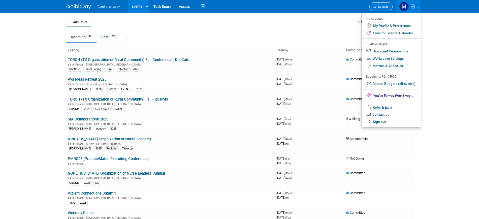
click at [379, 8] on span "Search" at bounding box center [382, 7] width 12 height 4
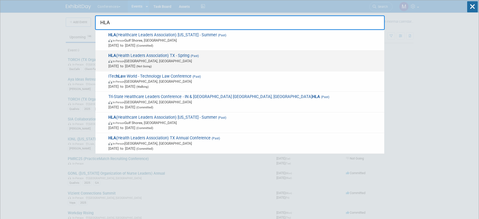
type input "HLA"
click at [172, 63] on span "[DATE] to [DATE] (Not Going)" at bounding box center [244, 65] width 273 height 5
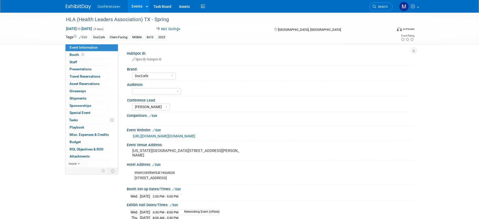
select select "DocCafe"
select select "[PERSON_NAME]"
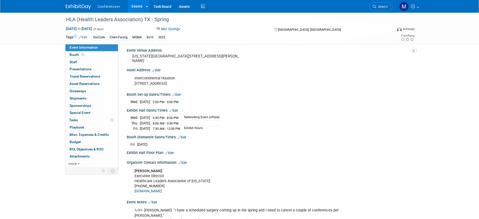
scroll to position [126, 0]
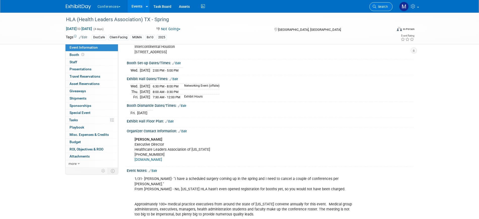
click at [389, 8] on link "Search" at bounding box center [380, 6] width 23 height 9
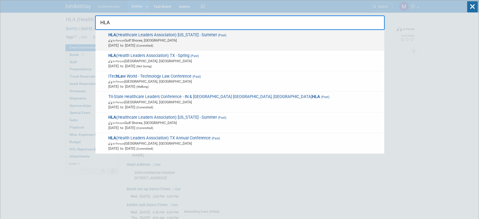
type input "HLA"
click at [216, 38] on span "HLA (Healthcare Leaders Association) [US_STATE] - Summer (Past) In-Person Gulf …" at bounding box center [244, 39] width 275 height 15
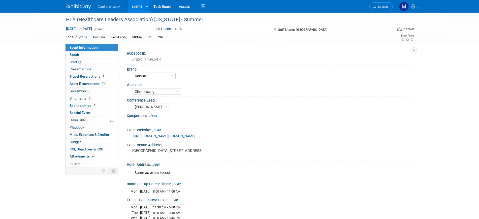
select select "DocCafe"
select select "Client-facing"
select select "[PERSON_NAME]"
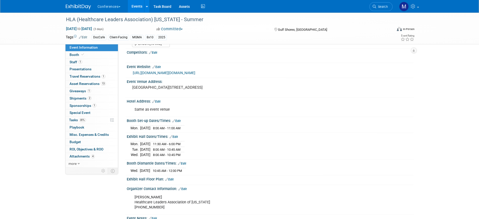
scroll to position [126, 0]
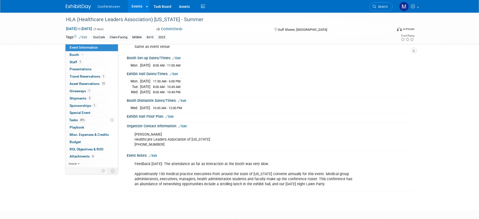
click at [276, 166] on div "Feedback [DATE]- The attendance as far as interaction at the booth was very slo…" at bounding box center [244, 174] width 227 height 30
click at [277, 169] on div "Feedback [DATE]- The attendance as far as interaction at the booth was very slo…" at bounding box center [244, 174] width 227 height 30
click at [244, 168] on div "Feedback [DATE]- The attendance as far as interaction at the booth was very slo…" at bounding box center [244, 174] width 227 height 30
click at [263, 168] on div "Feedback [DATE]- The attendance as far as interaction at the booth was very slo…" at bounding box center [244, 174] width 227 height 30
click at [267, 168] on div "Feedback [DATE]- The attendance as far as interaction at the booth was very slo…" at bounding box center [244, 174] width 227 height 30
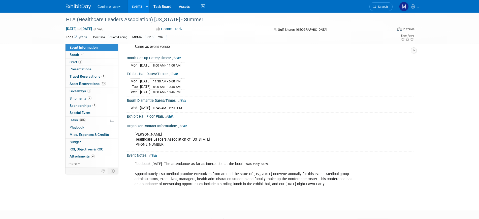
click at [150, 157] on icon at bounding box center [150, 155] width 3 height 3
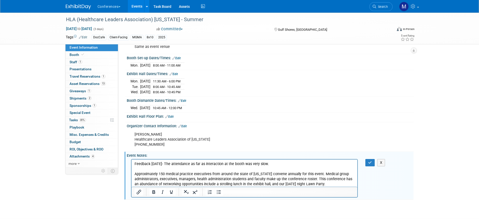
scroll to position [0, 0]
click at [298, 163] on p "Feedback [DATE]- The attendance as far as interaction at the booth was very slo…" at bounding box center [244, 173] width 220 height 25
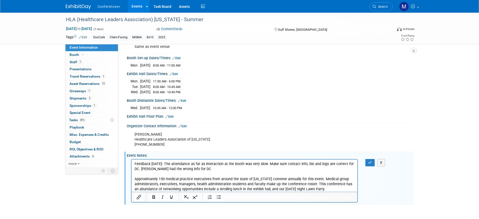
click at [146, 168] on p "Feedback [DATE]- The attendance as far as interaction at the booth was very slo…" at bounding box center [244, 176] width 220 height 30
click at [194, 169] on p "Feedback [DATE]- The attendance as far as interaction at the booth was very slo…" at bounding box center [244, 176] width 220 height 30
click at [176, 169] on p "Feedback [DATE]- The attendance as far as interaction at the booth was very slo…" at bounding box center [244, 176] width 220 height 30
click at [192, 170] on p "Feedback [DATE]- The attendance as far as interaction at the booth was very slo…" at bounding box center [244, 176] width 220 height 30
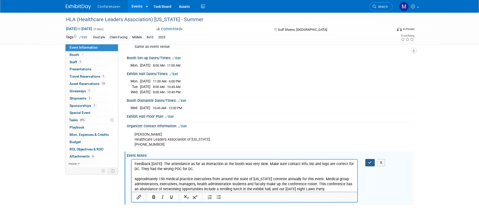
click at [367, 165] on button "button" at bounding box center [369, 162] width 9 height 7
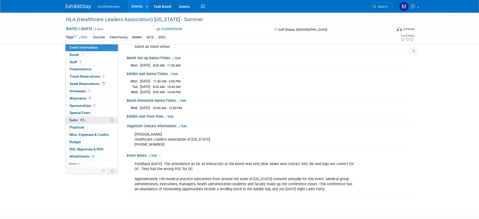
click at [89, 120] on link "81% Tasks 81%" at bounding box center [91, 120] width 52 height 7
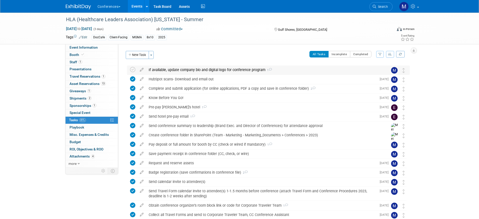
click at [234, 66] on div "If available, update company bio and digital logo for conference program 1" at bounding box center [263, 69] width 235 height 9
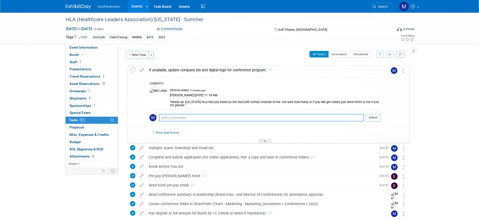
click at [236, 70] on div "If available, update company bio and digital logo for conference program 1" at bounding box center [263, 70] width 234 height 9
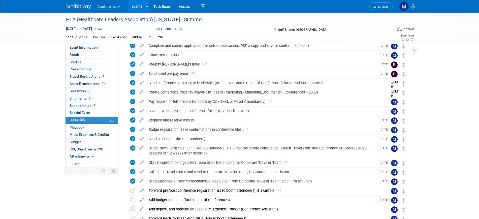
scroll to position [94, 0]
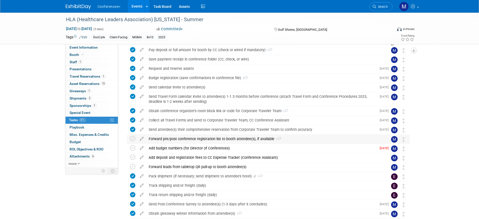
click at [234, 140] on div "Forward pre/post conference registration list to booth attendee(s), if availabl…" at bounding box center [263, 139] width 235 height 9
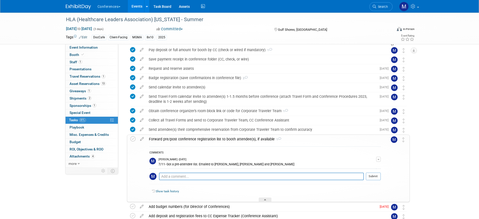
click at [234, 140] on div "Forward pre/post conference registration list to booth attendee(s), if availabl…" at bounding box center [263, 139] width 234 height 9
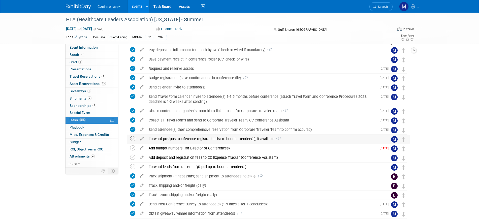
click at [133, 139] on icon at bounding box center [132, 138] width 5 height 5
click at [130, 157] on icon at bounding box center [132, 157] width 5 height 5
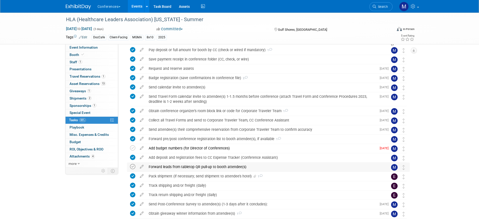
click at [134, 166] on icon at bounding box center [132, 166] width 5 height 5
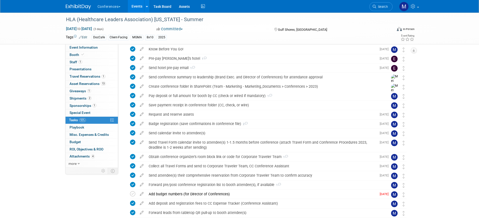
scroll to position [0, 0]
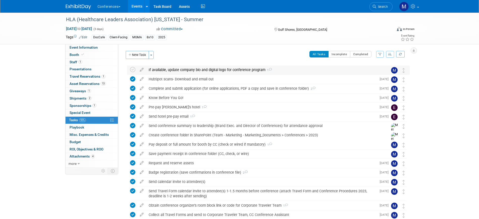
click at [222, 69] on div "If available, update company bio and digital logo for conference program 1" at bounding box center [263, 69] width 235 height 9
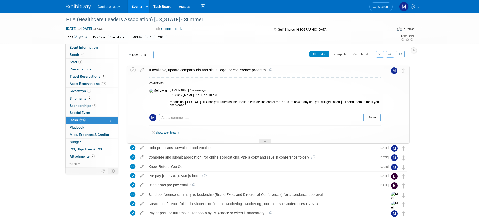
click at [222, 69] on div "If available, update company bio and digital logo for conference program 1" at bounding box center [263, 70] width 234 height 9
